Goal: Task Accomplishment & Management: Manage account settings

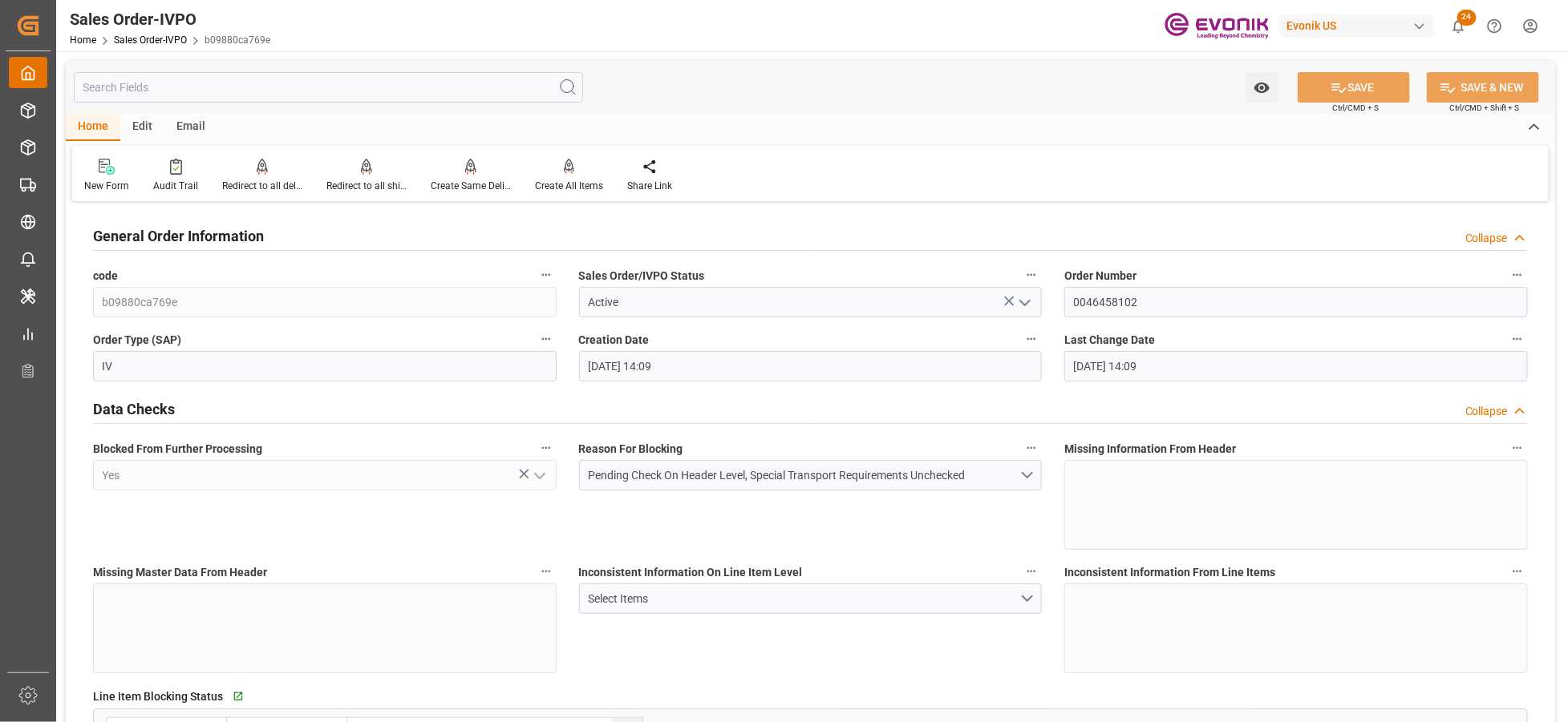
scroll to position [2493, 0]
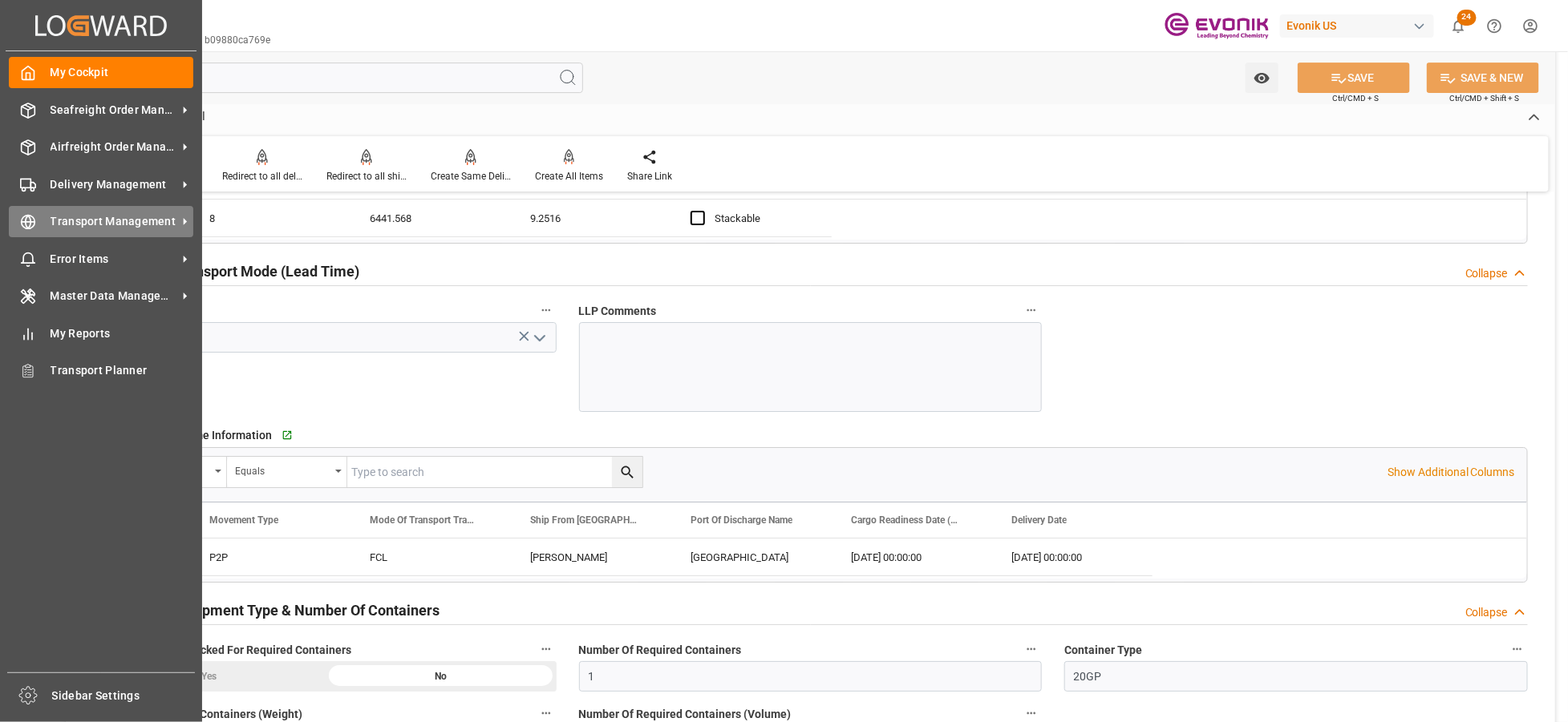
click at [46, 206] on div "Transport Management Transport Management" at bounding box center [101, 222] width 185 height 32
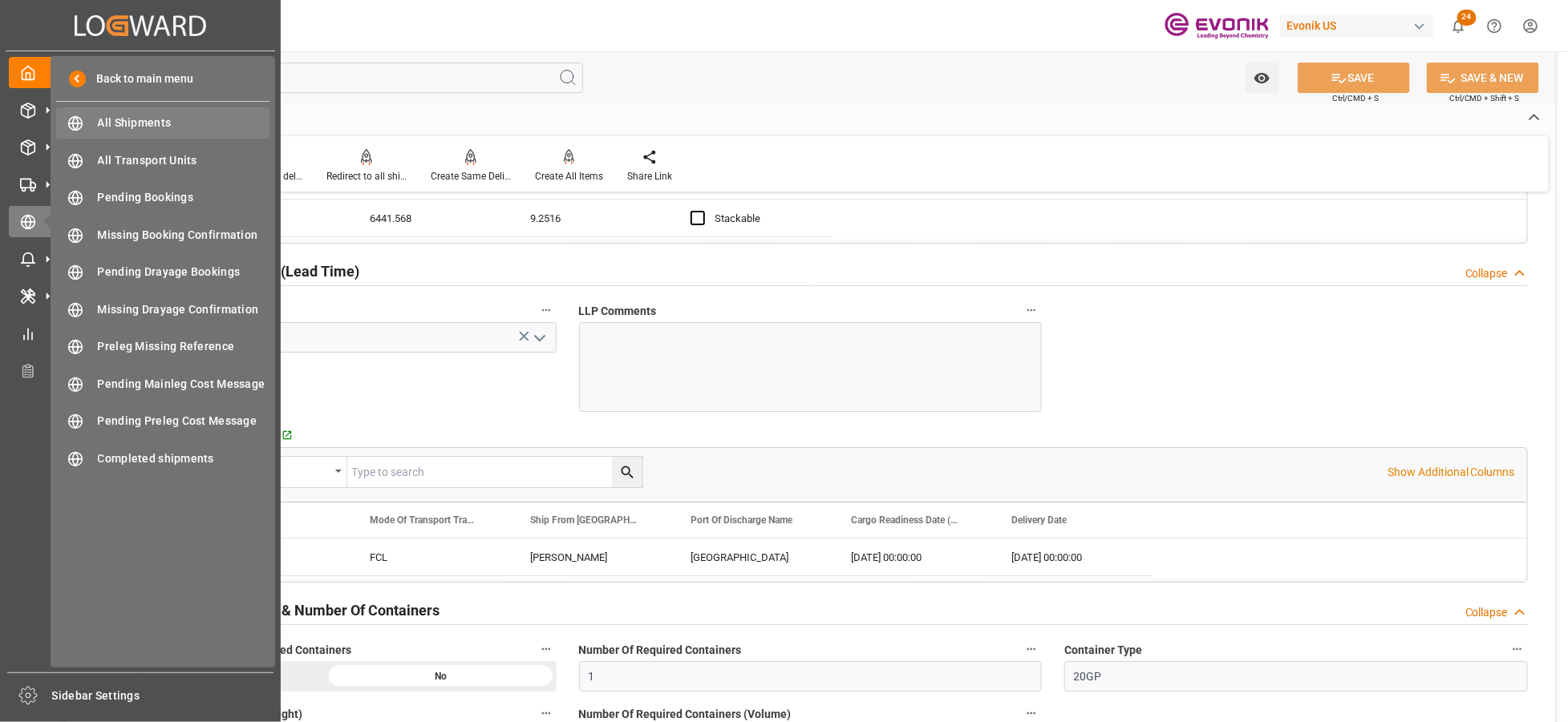
click at [124, 124] on span "All Shipments" at bounding box center [184, 123] width 172 height 17
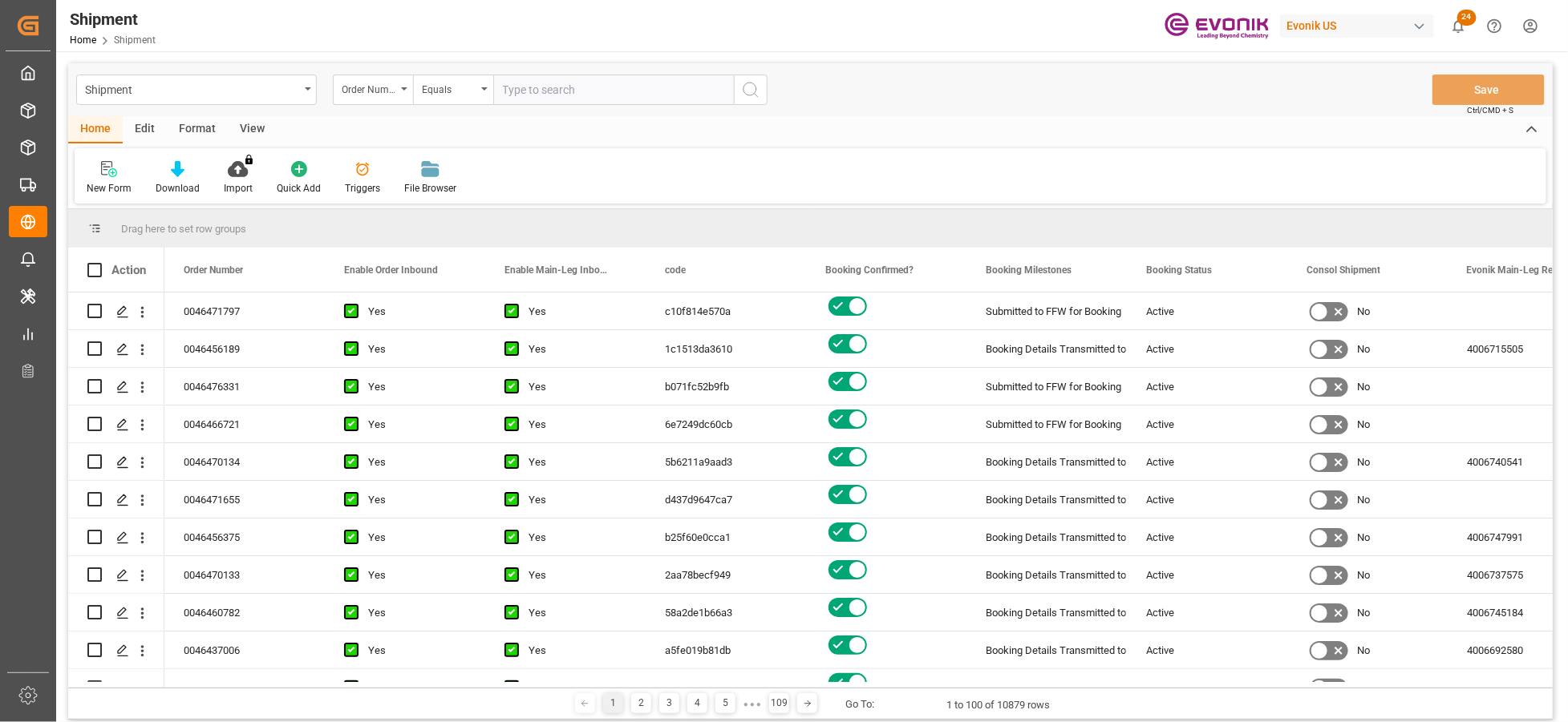
click at [563, 85] on input "text" at bounding box center [614, 90] width 241 height 31
type input "2007188728"
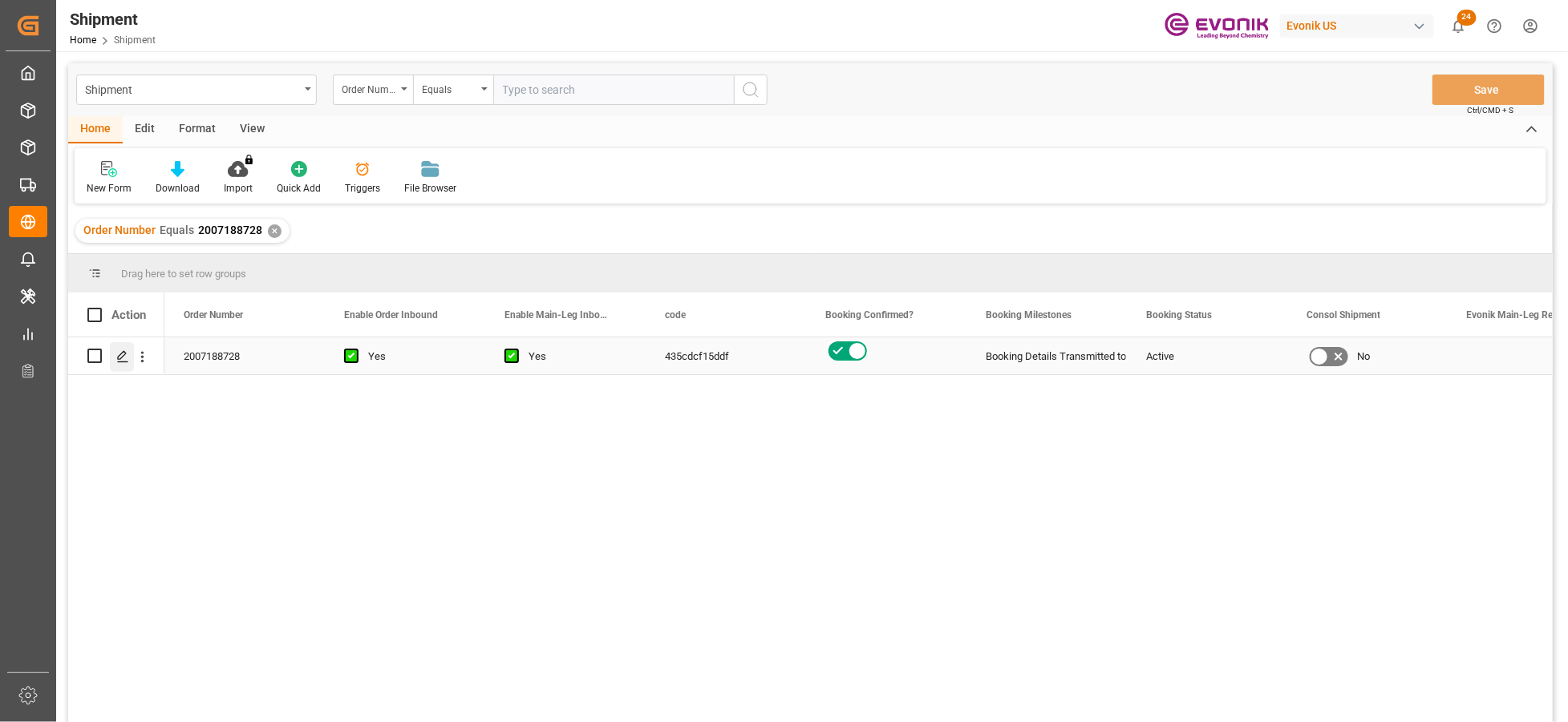
click at [126, 357] on icon "Press SPACE to select this row." at bounding box center [122, 356] width 13 height 13
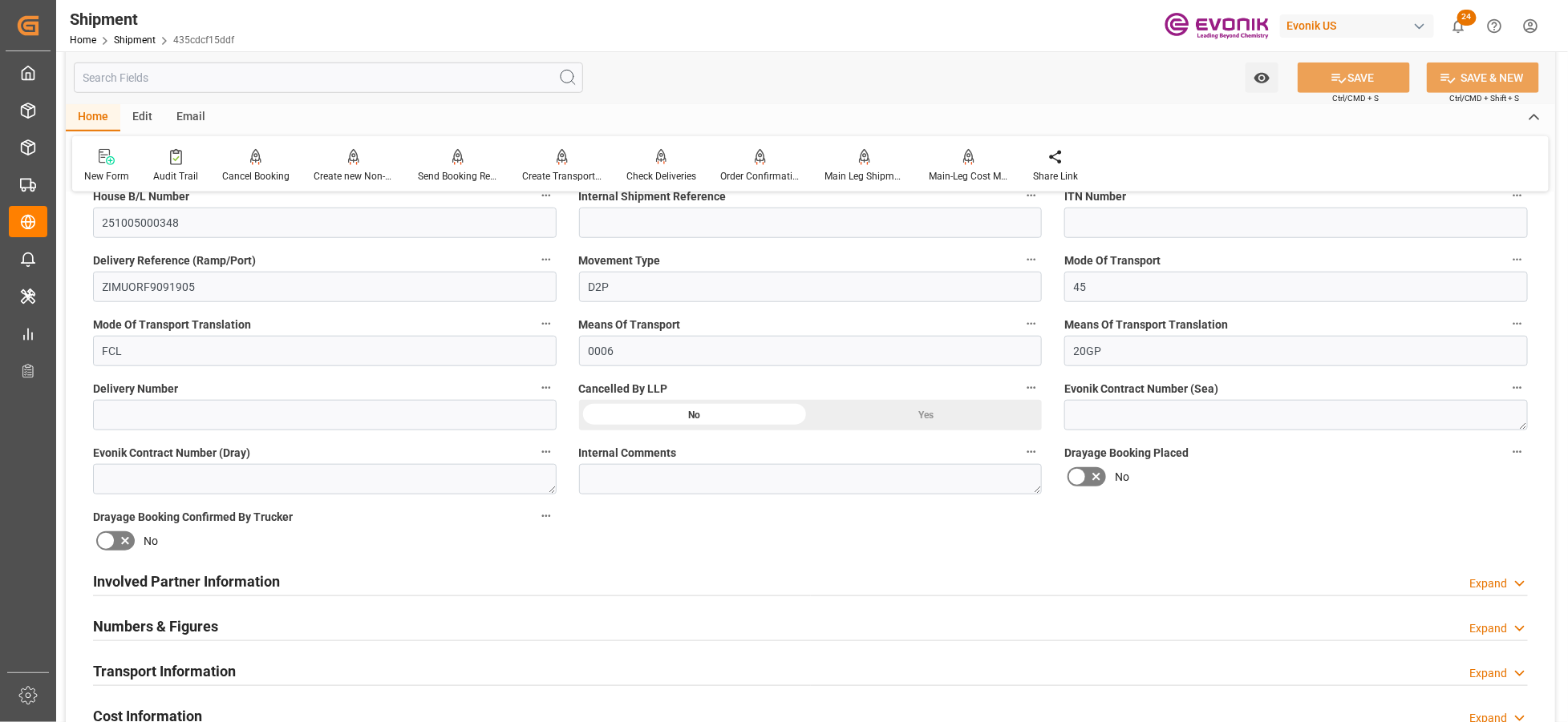
scroll to position [712, 0]
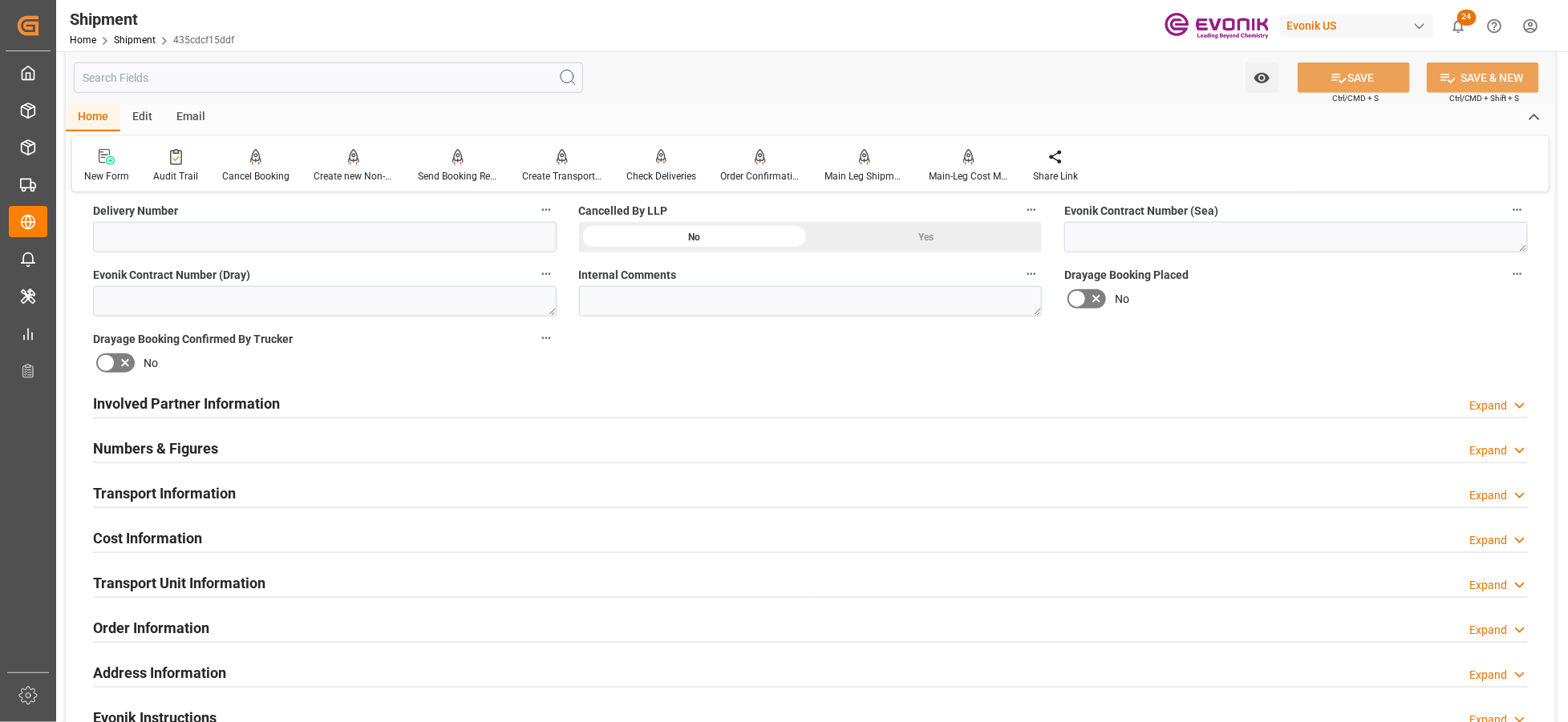
click at [346, 489] on div "Transport Information Expand" at bounding box center [810, 492] width 1435 height 31
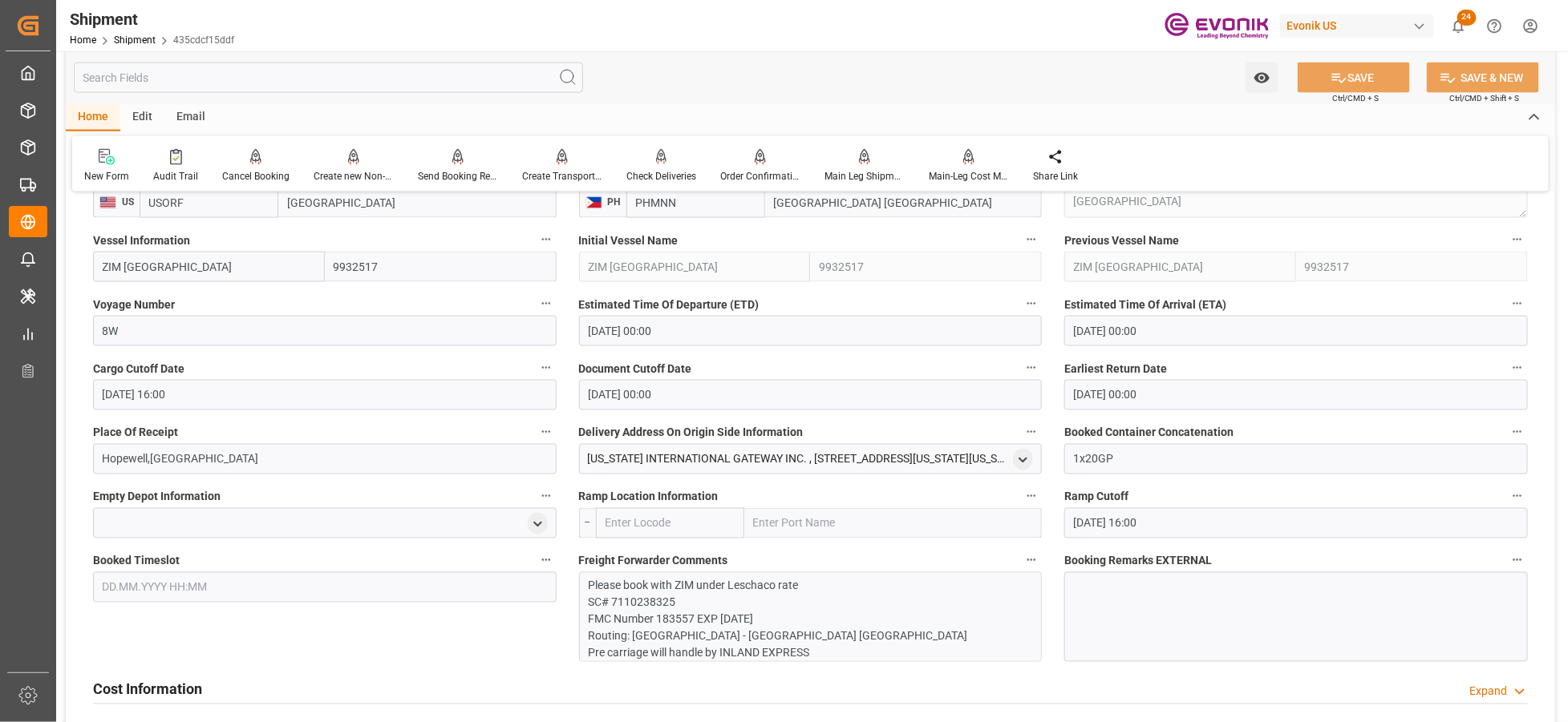
scroll to position [1246, 0]
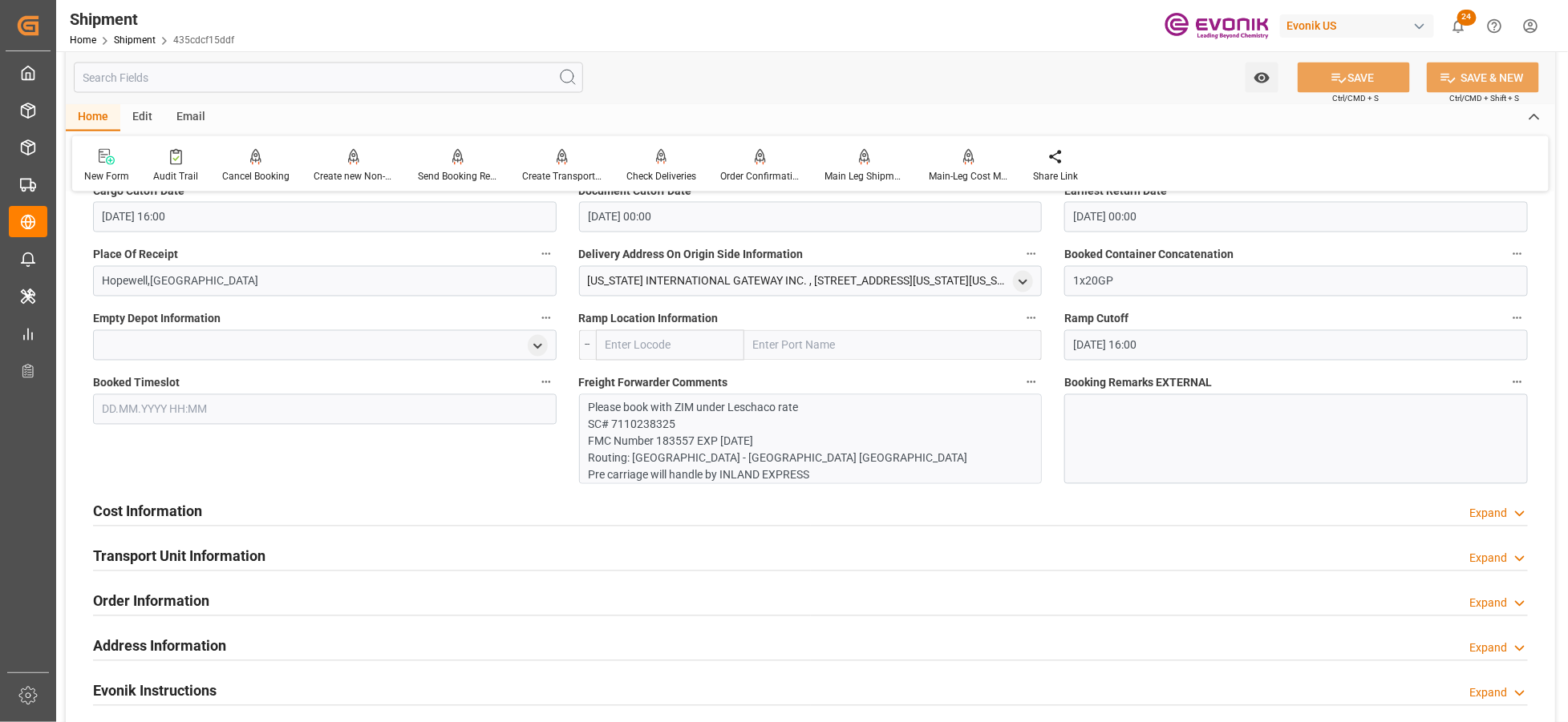
click at [326, 508] on div "Cost Information Expand" at bounding box center [810, 510] width 1435 height 31
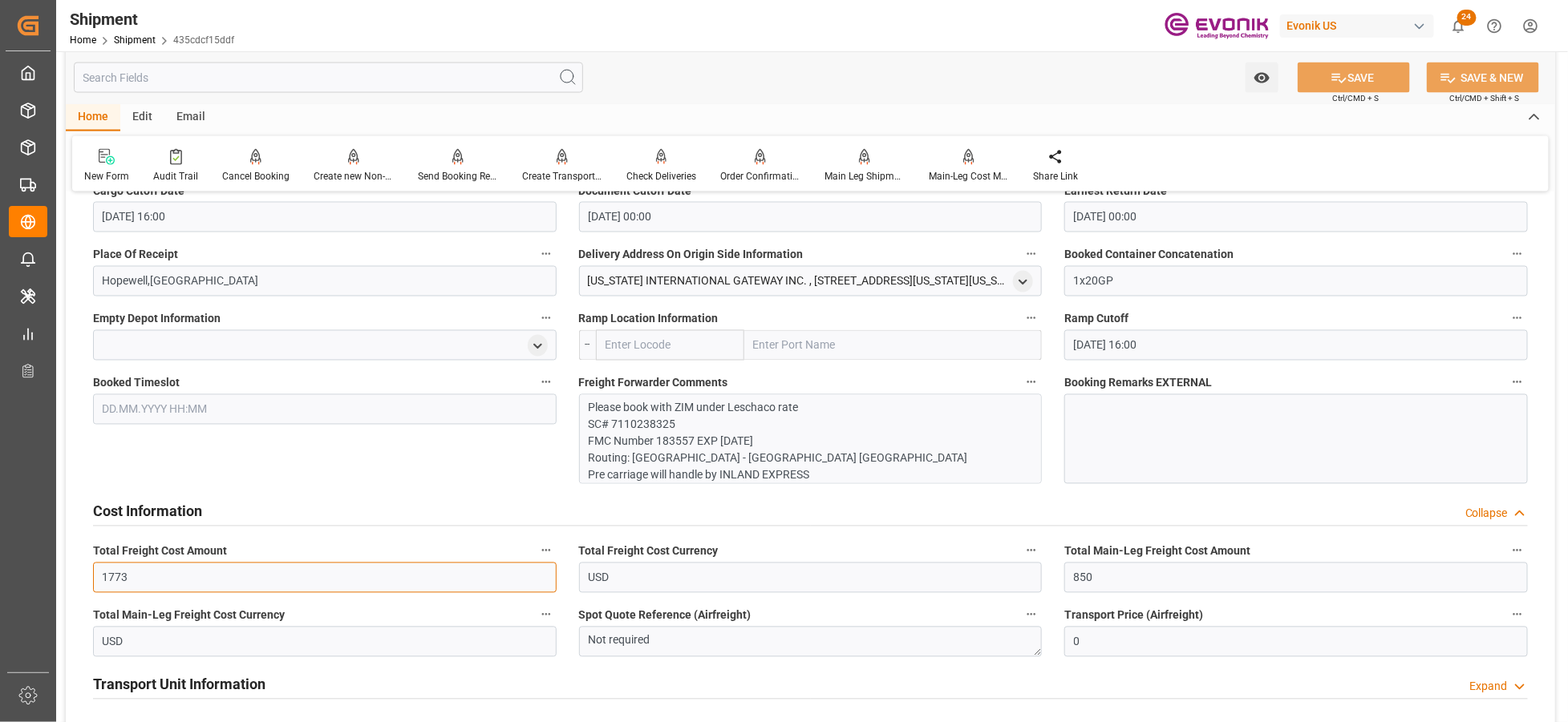
click at [168, 570] on input "1773" at bounding box center [325, 578] width 464 height 31
type input "1530"
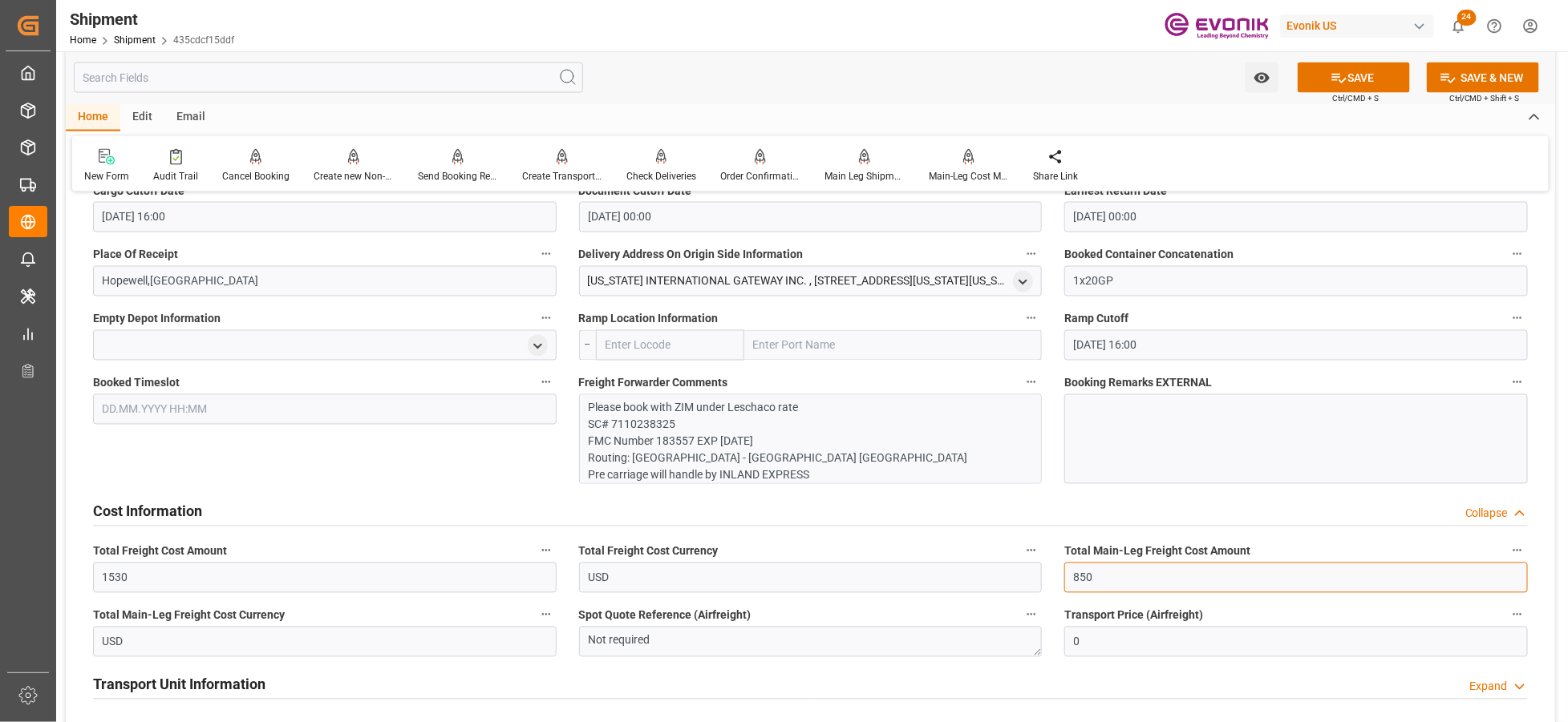
click at [1123, 578] on input "850" at bounding box center [1296, 578] width 464 height 31
type input "8"
type input "0"
type input "1530"
click at [1372, 81] on button "SAVE" at bounding box center [1353, 78] width 112 height 31
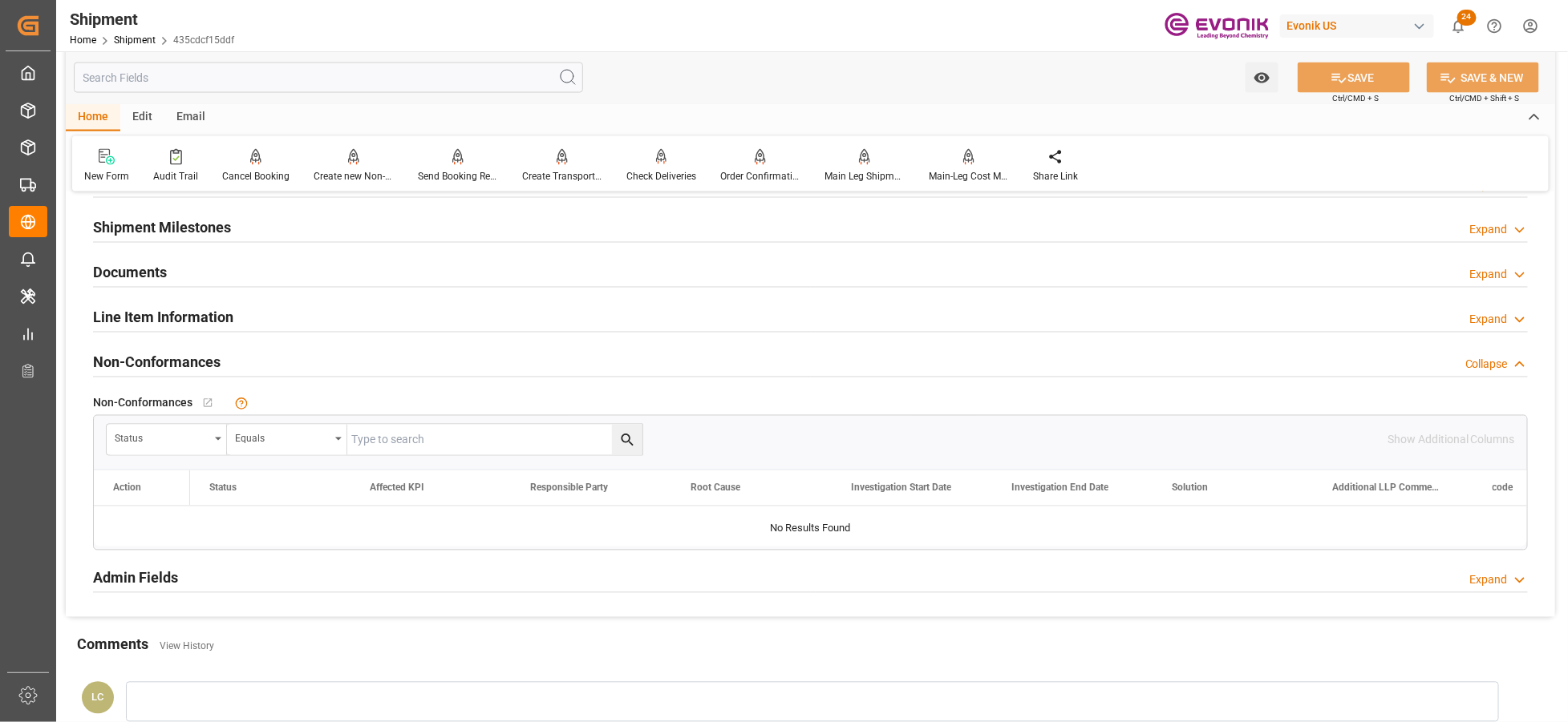
scroll to position [739, 0]
